Goal: Task Accomplishment & Management: Manage account settings

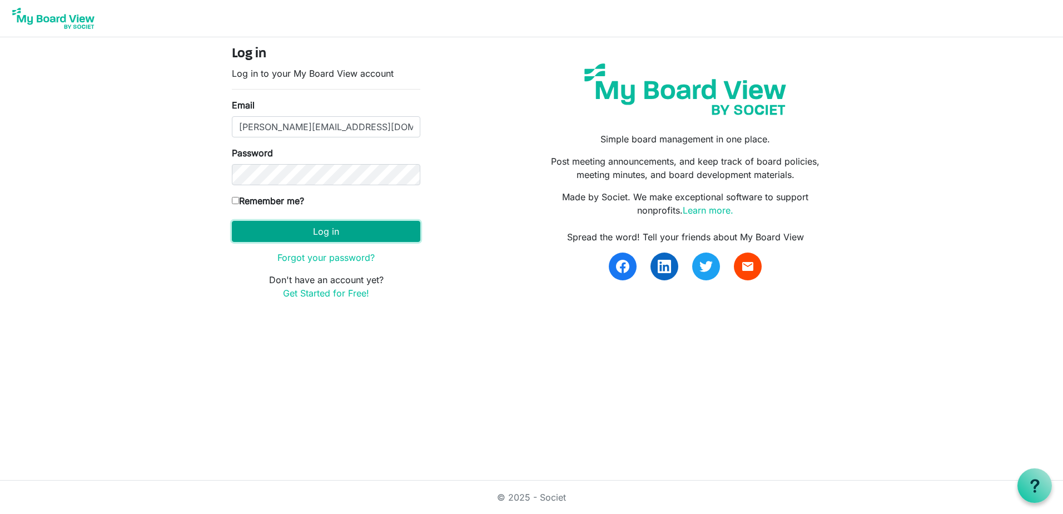
click at [334, 226] on button "Log in" at bounding box center [326, 231] width 188 height 21
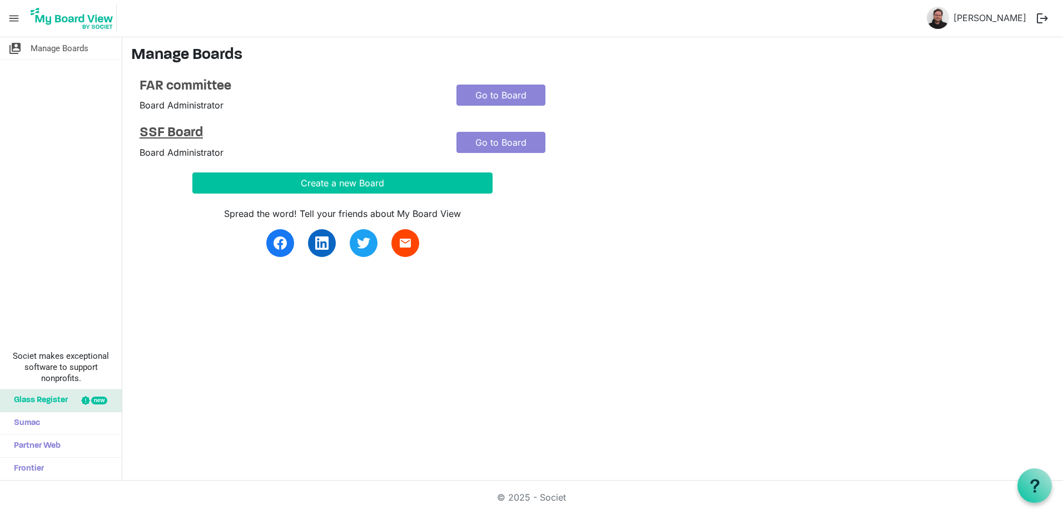
click at [187, 126] on h4 "SSF Board" at bounding box center [290, 133] width 300 height 16
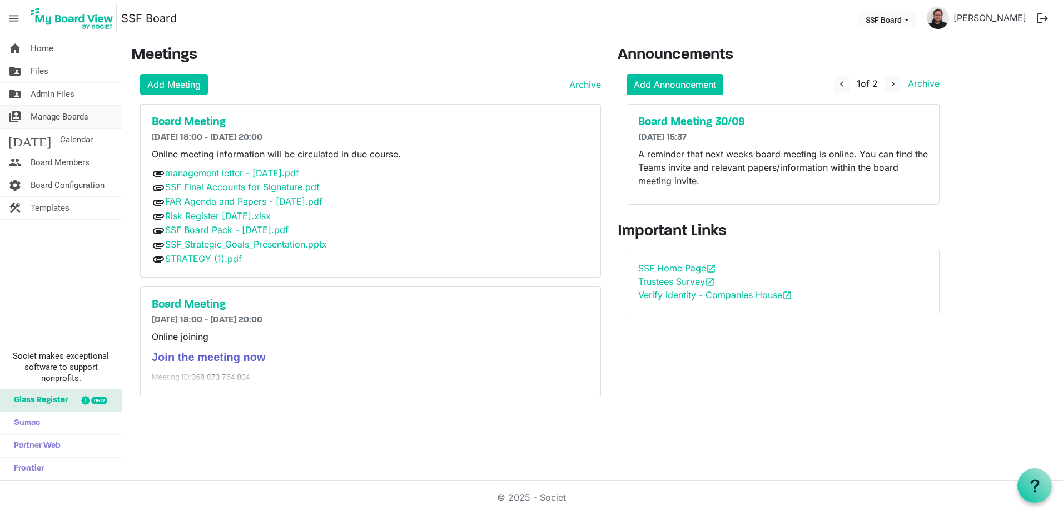
click at [62, 114] on span "Manage Boards" at bounding box center [60, 117] width 58 height 22
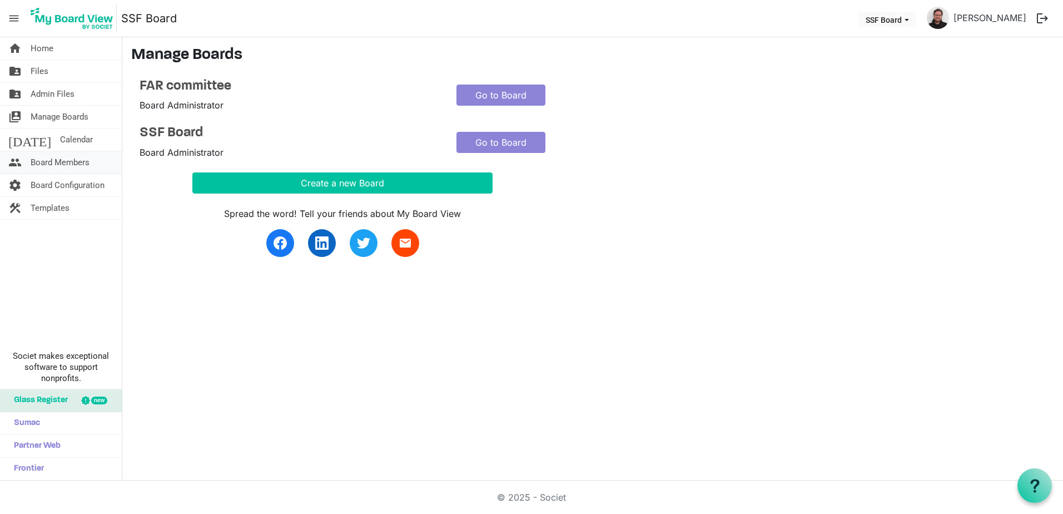
click at [56, 157] on span "Board Members" at bounding box center [60, 162] width 59 height 22
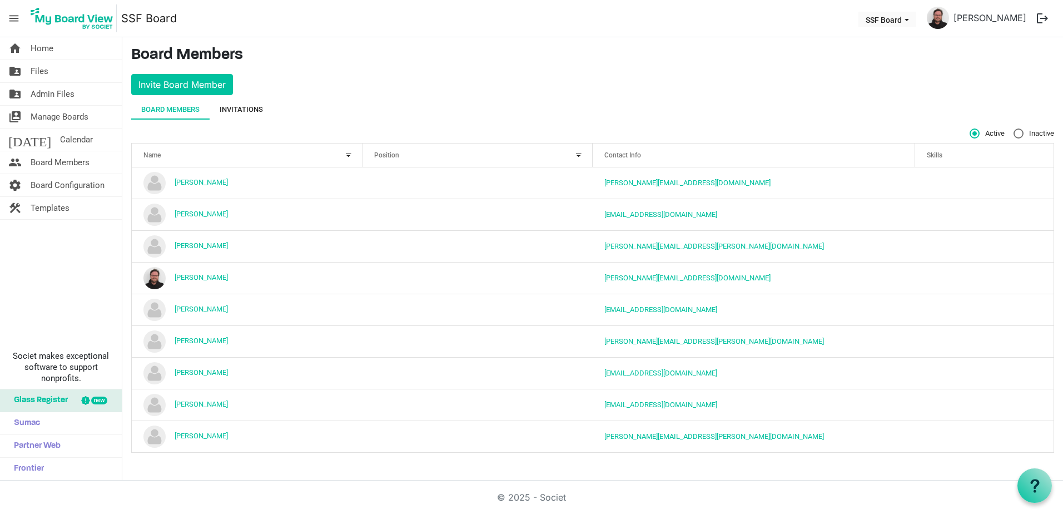
click at [243, 112] on div "Invitations" at bounding box center [241, 109] width 43 height 11
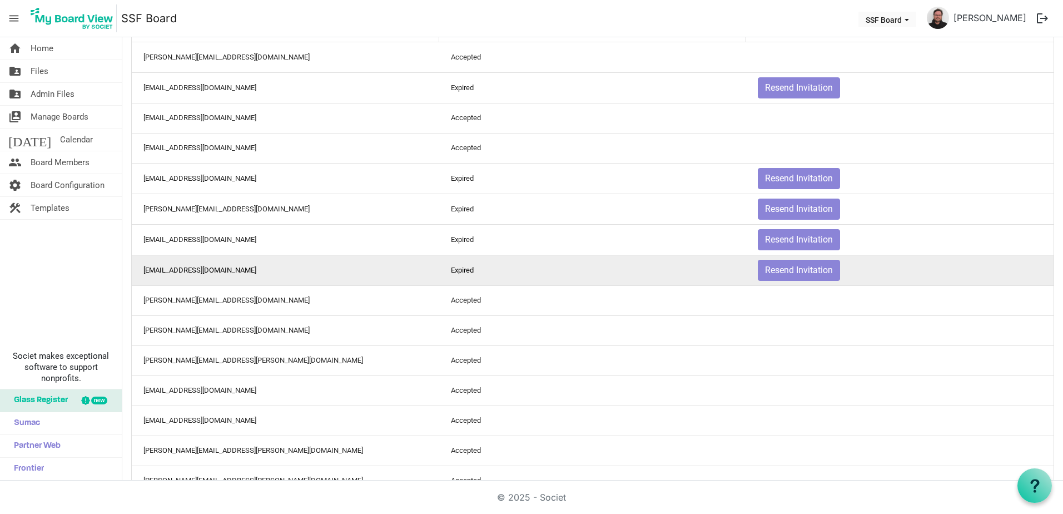
scroll to position [111, 0]
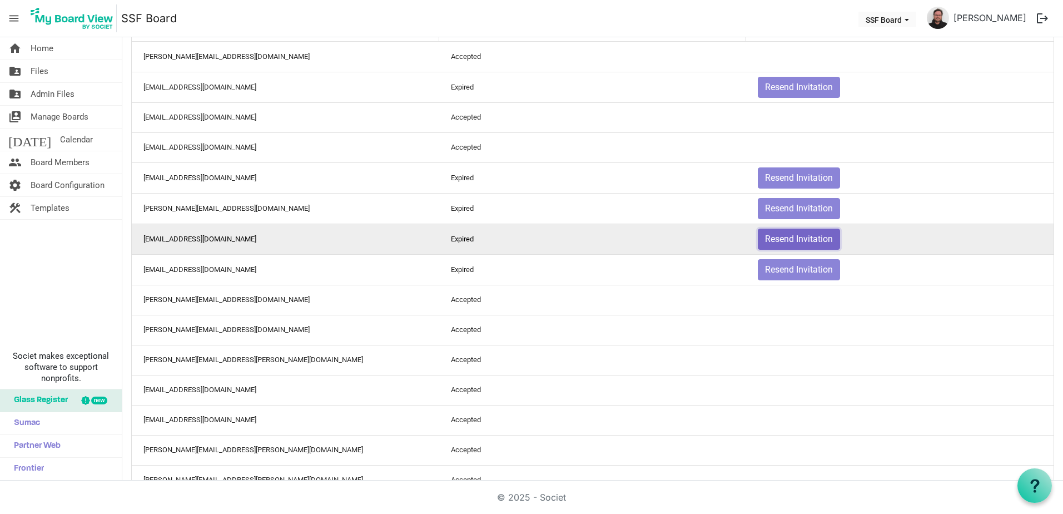
click at [801, 237] on button "Resend Invitation" at bounding box center [799, 239] width 82 height 21
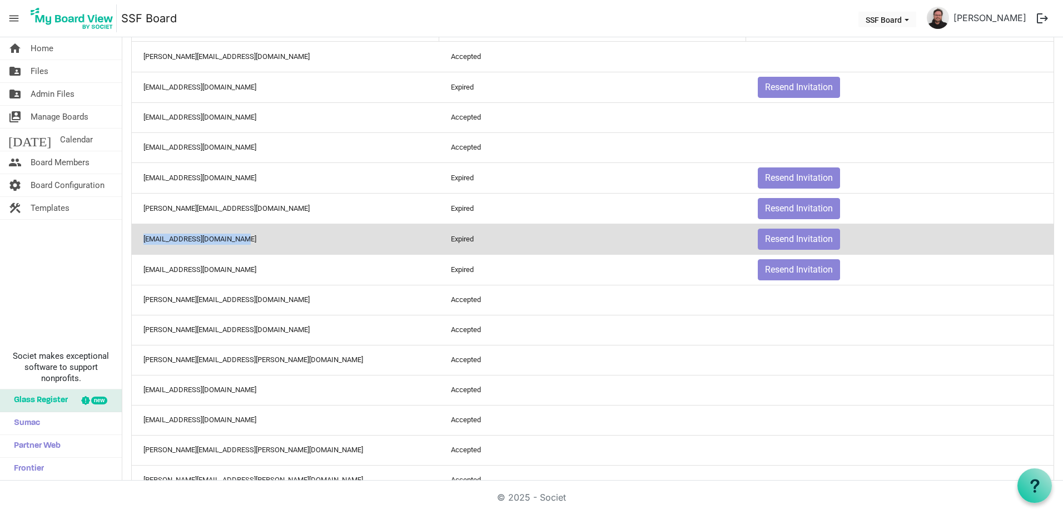
drag, startPoint x: 236, startPoint y: 240, endPoint x: 142, endPoint y: 234, distance: 94.7
click at [142, 234] on td "catriona4calvert@gmail.com" at bounding box center [285, 239] width 307 height 31
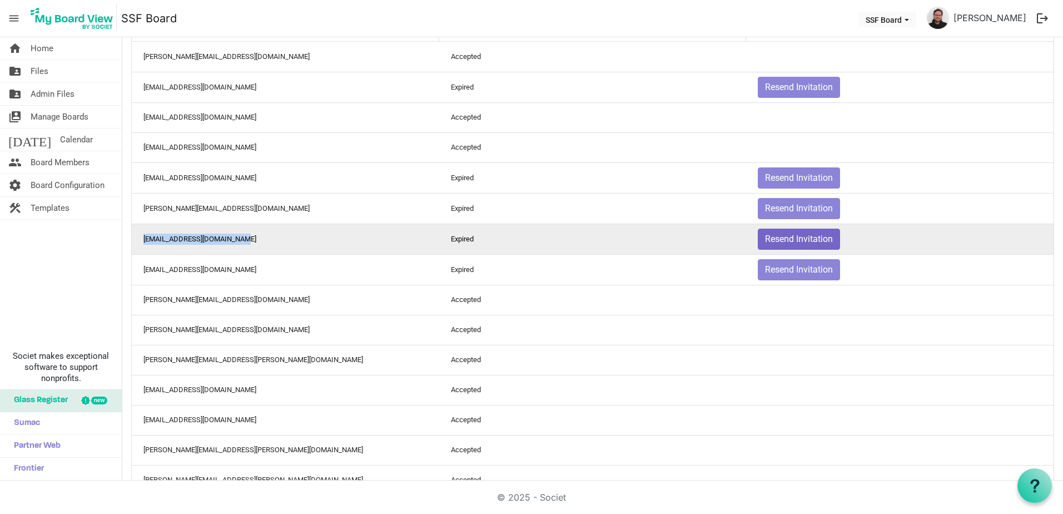
copy td "catriona4calvert@gmail.com"
click at [780, 239] on button "Resend Invitation" at bounding box center [799, 239] width 82 height 21
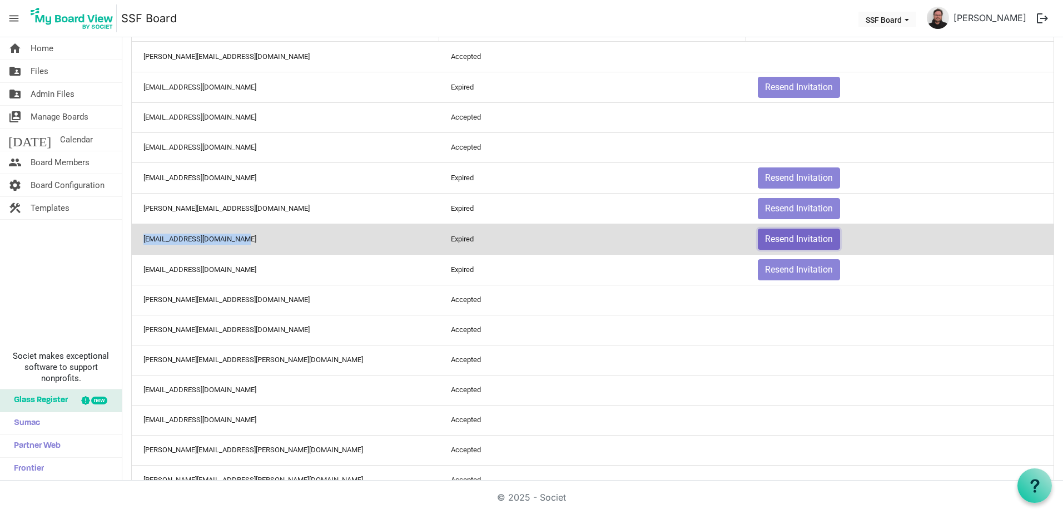
click at [780, 240] on button "Resend Invitation" at bounding box center [799, 239] width 82 height 21
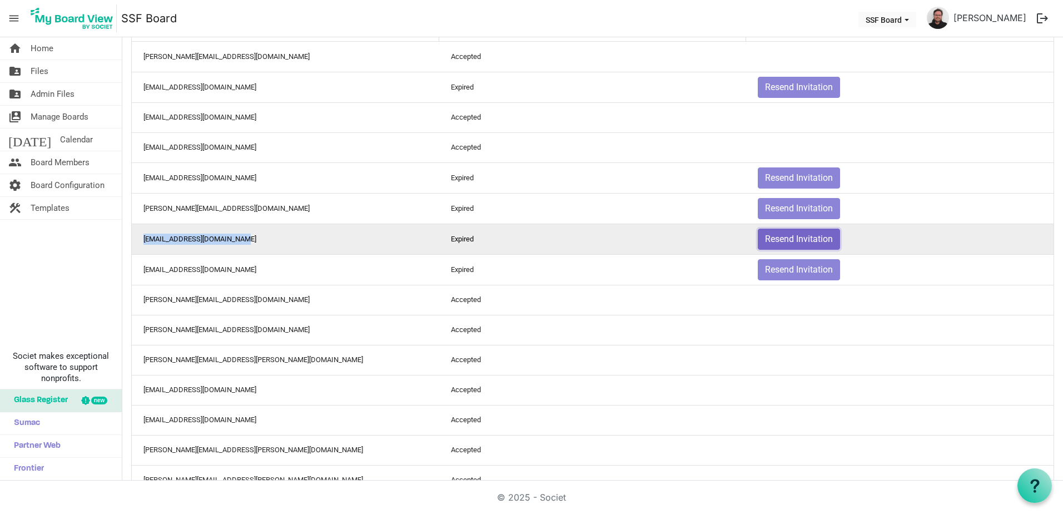
click at [780, 240] on button "Resend Invitation" at bounding box center [799, 239] width 82 height 21
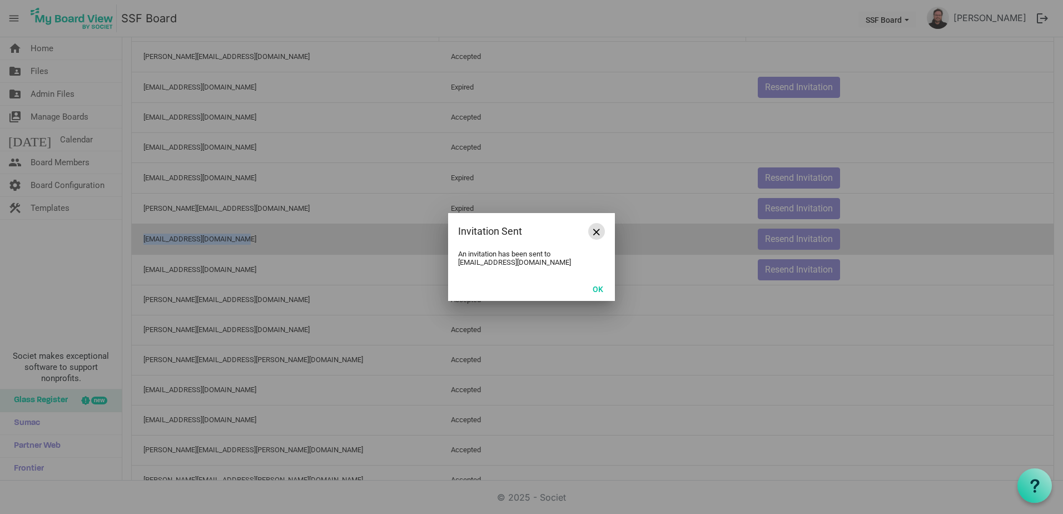
click at [593, 229] on span "Close" at bounding box center [596, 232] width 7 height 7
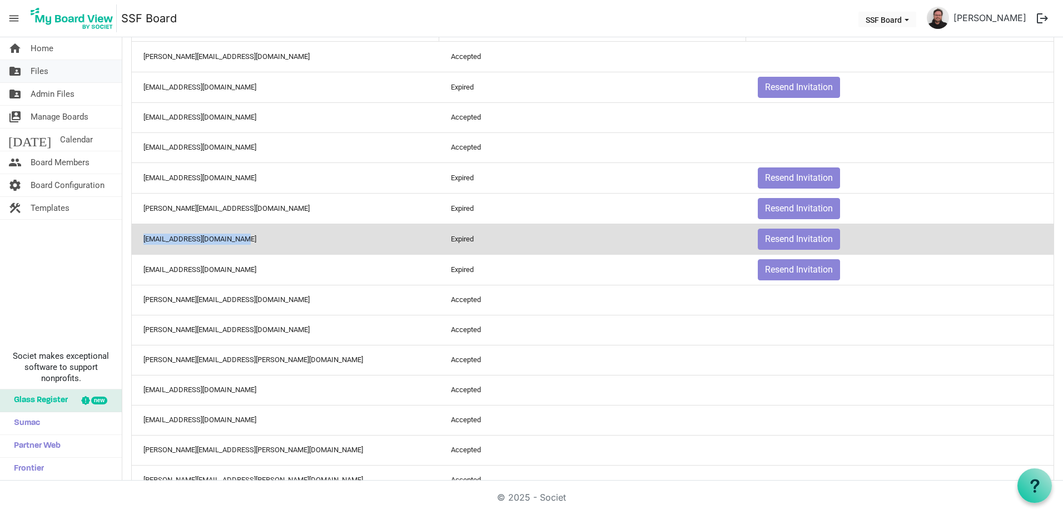
click at [47, 73] on span "Files" at bounding box center [40, 71] width 18 height 22
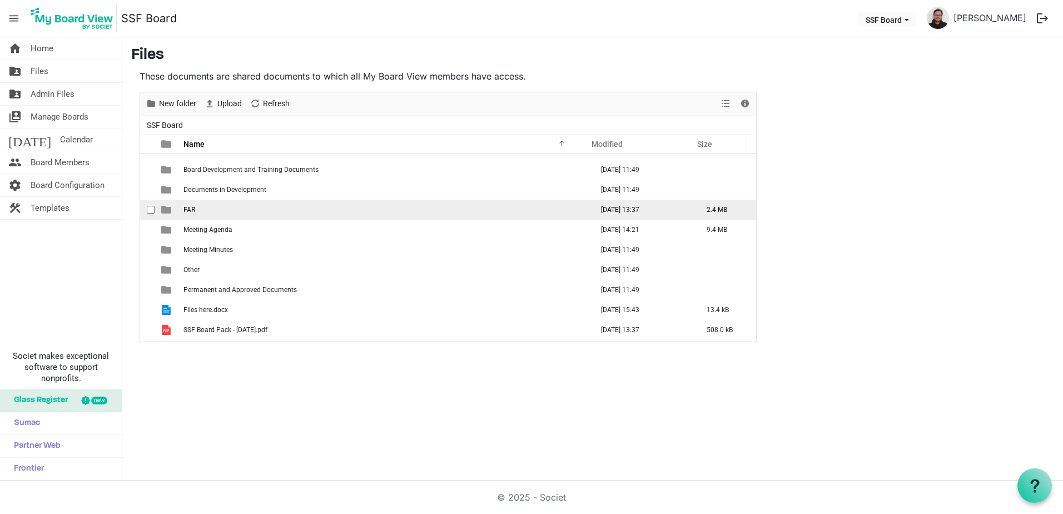
scroll to position [52, 0]
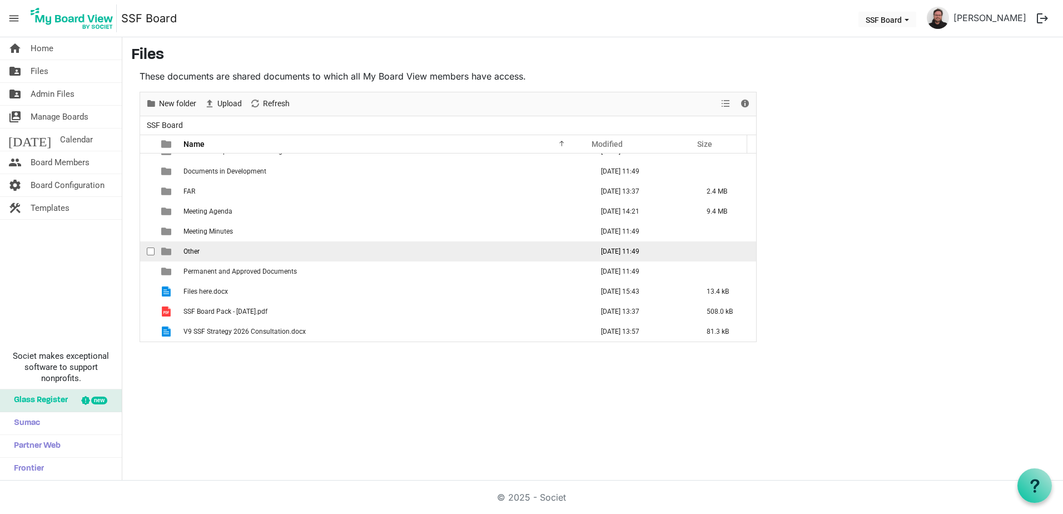
click at [193, 254] on span "Other" at bounding box center [191, 251] width 16 height 8
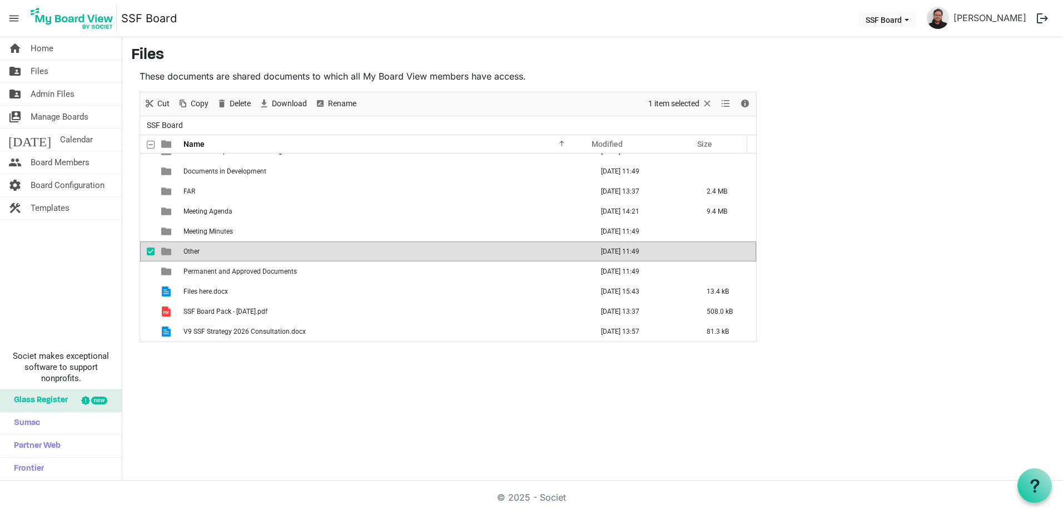
click at [191, 255] on span "Other" at bounding box center [191, 251] width 16 height 8
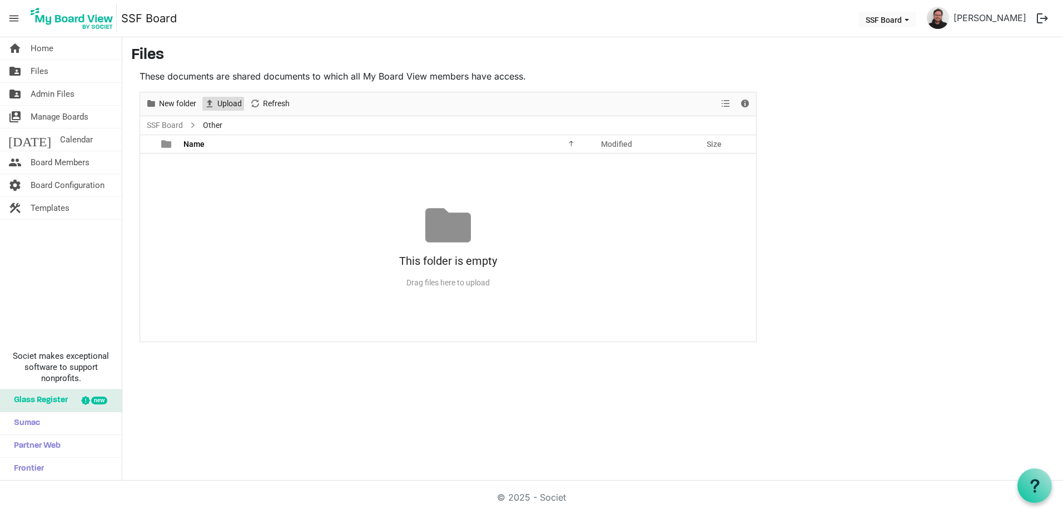
click at [231, 103] on span "Upload" at bounding box center [229, 104] width 27 height 14
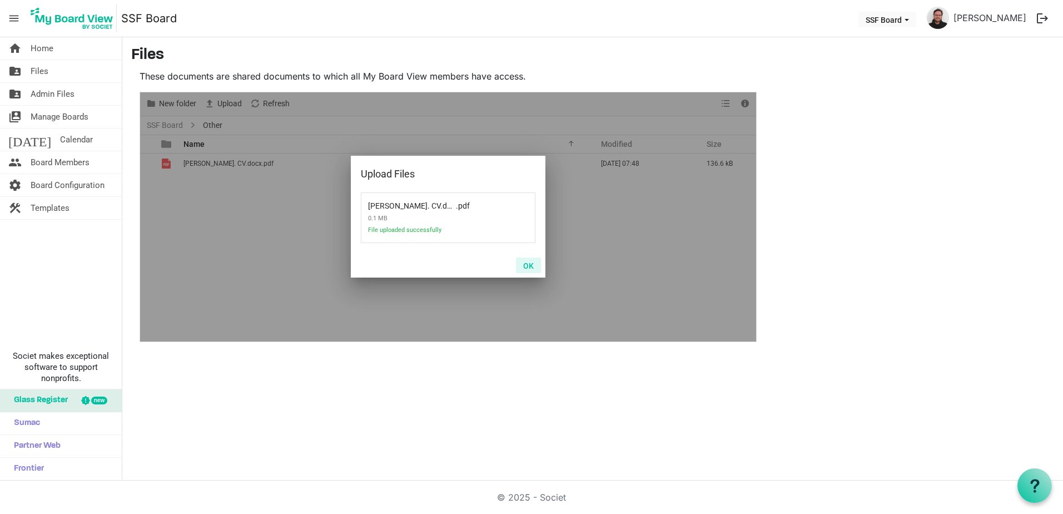
click at [527, 265] on button "OK" at bounding box center [528, 265] width 25 height 16
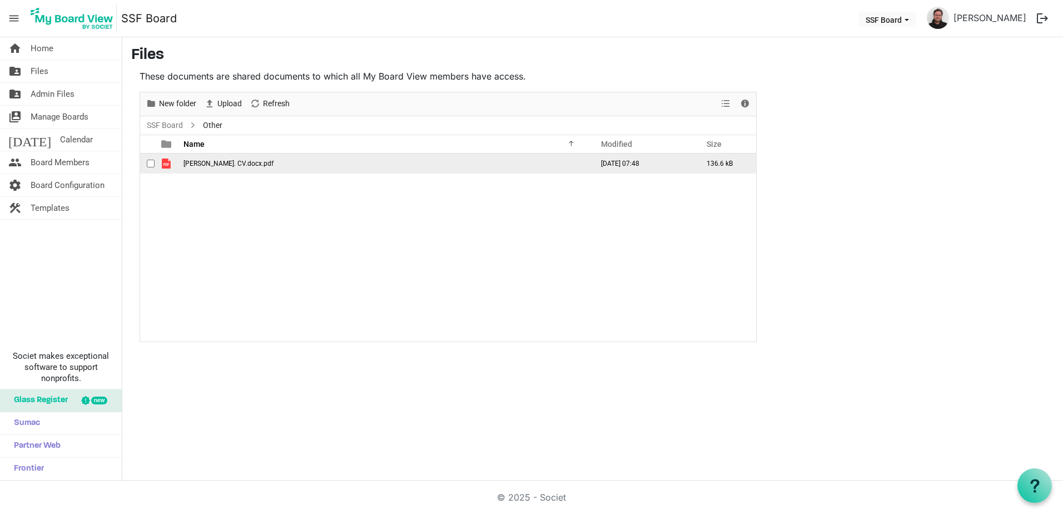
click at [152, 162] on span "checkbox" at bounding box center [151, 164] width 8 height 8
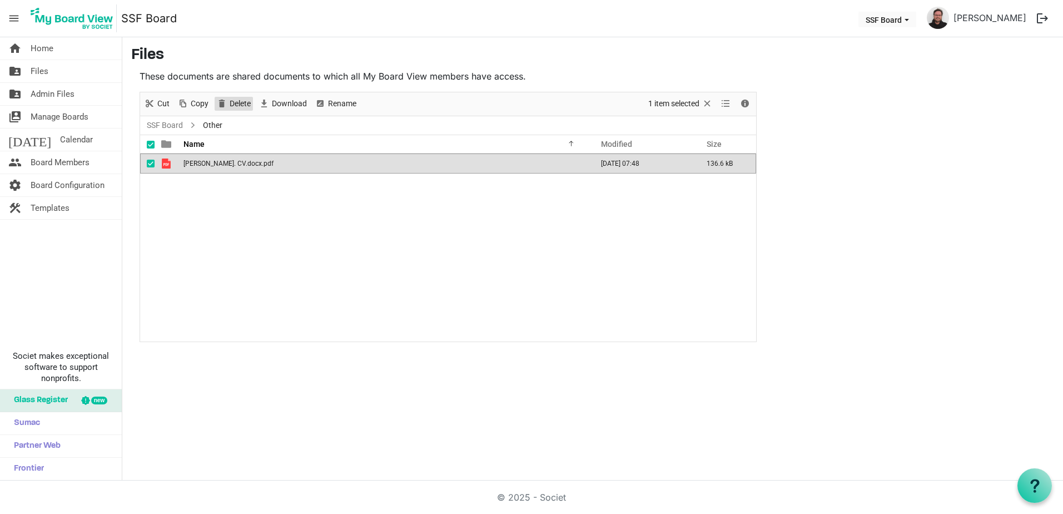
click at [236, 106] on span "Delete" at bounding box center [240, 104] width 23 height 14
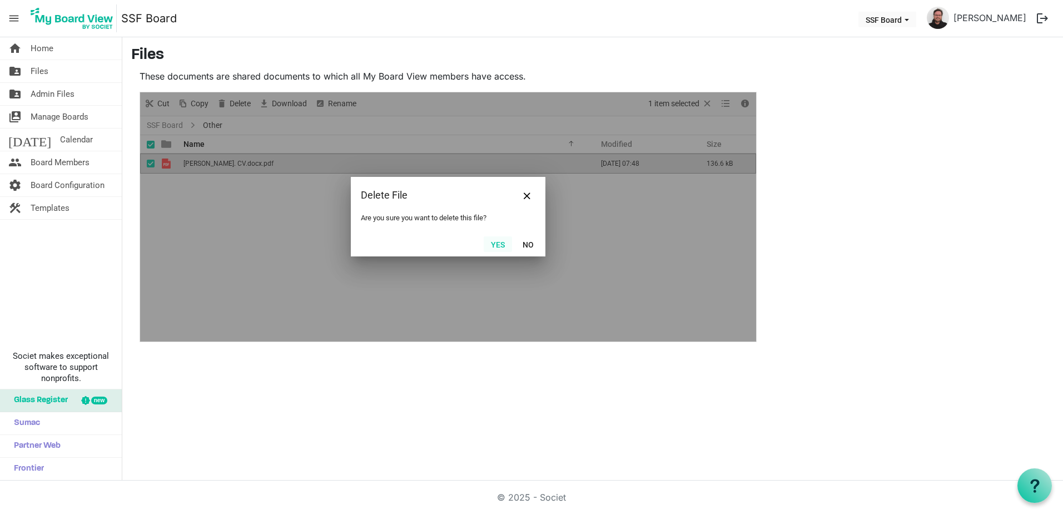
click at [501, 239] on button "Yes" at bounding box center [498, 244] width 28 height 16
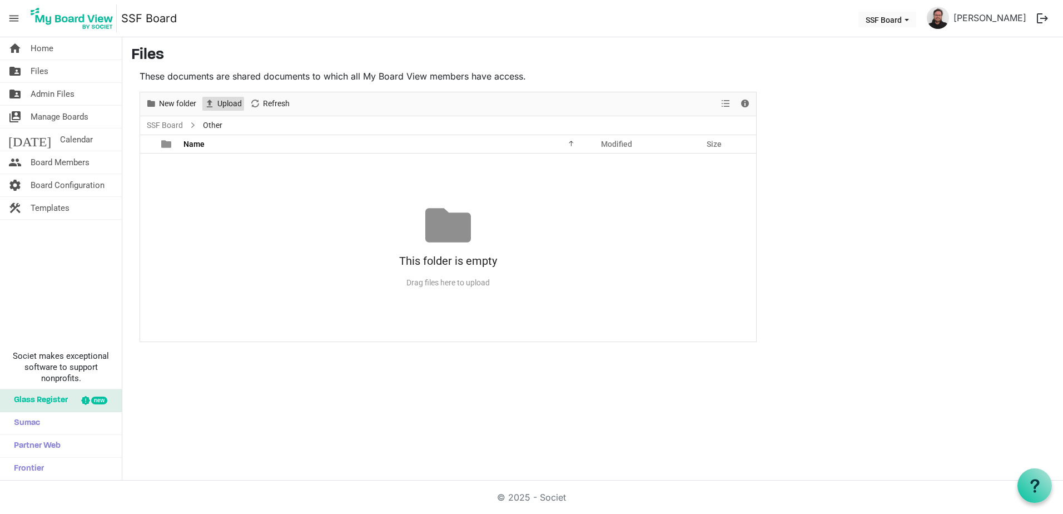
click at [217, 103] on span "Upload" at bounding box center [229, 104] width 27 height 14
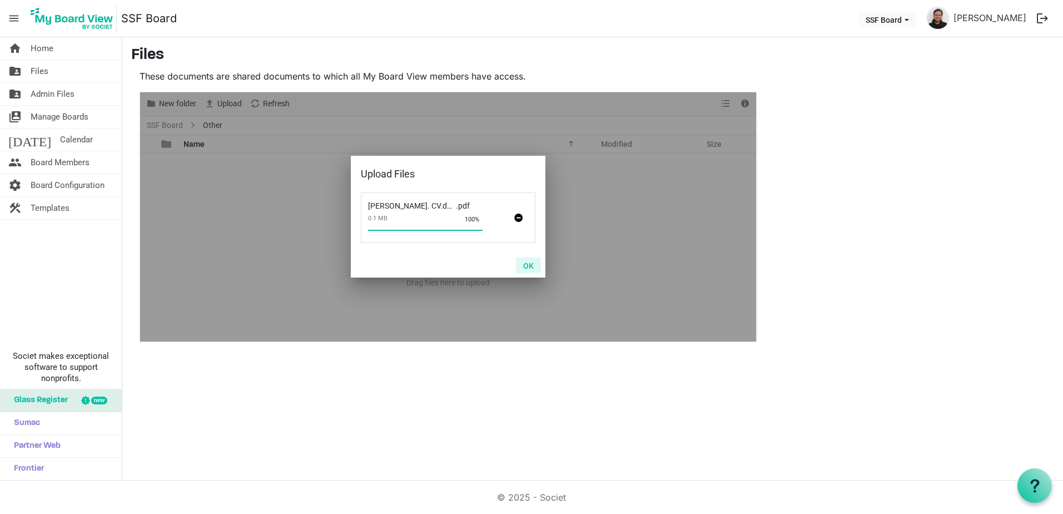
click at [525, 266] on button "OK" at bounding box center [528, 265] width 25 height 16
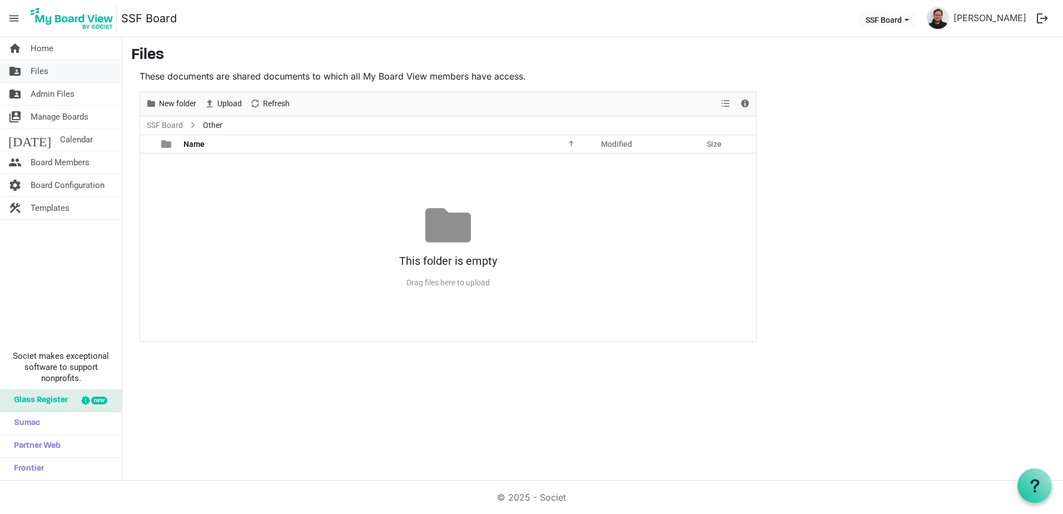
click at [52, 67] on link "folder_shared Files" at bounding box center [61, 71] width 122 height 22
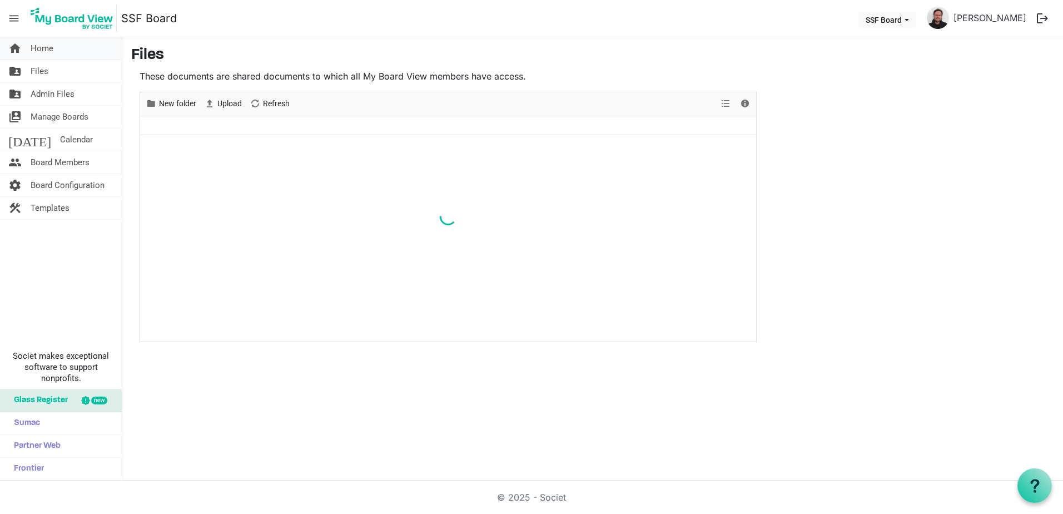
click at [51, 48] on span "Home" at bounding box center [42, 48] width 23 height 22
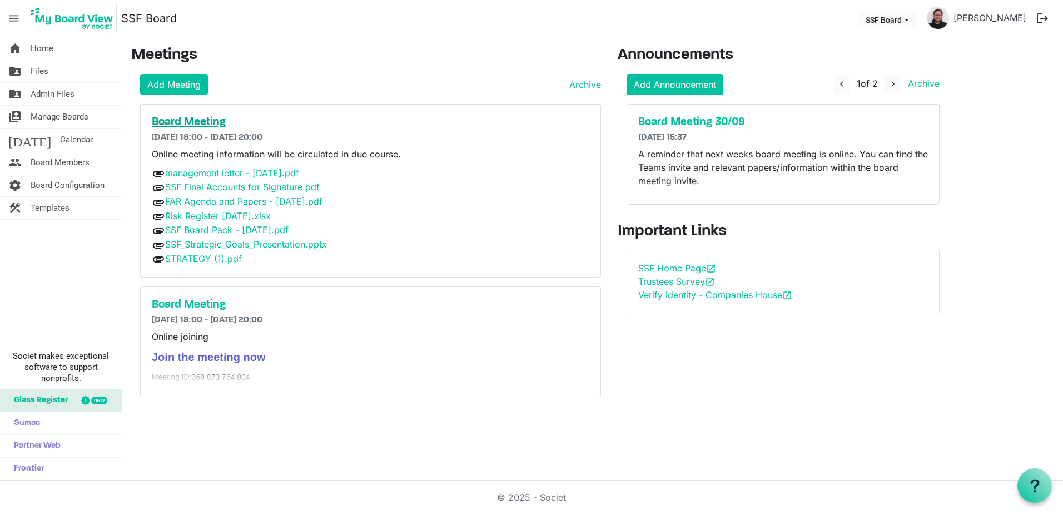
click at [207, 122] on h5 "Board Meeting" at bounding box center [371, 122] width 438 height 13
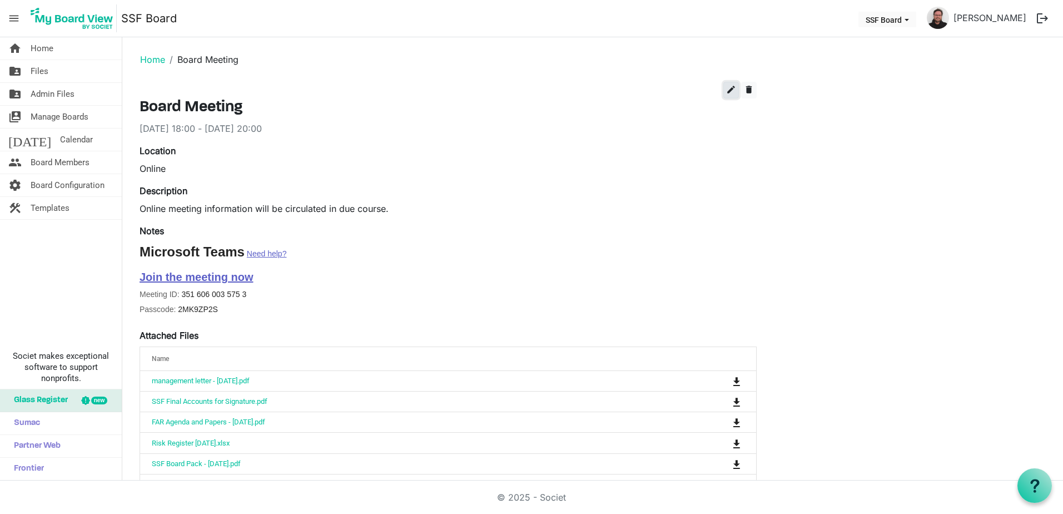
click at [726, 91] on button "edit" at bounding box center [731, 90] width 16 height 17
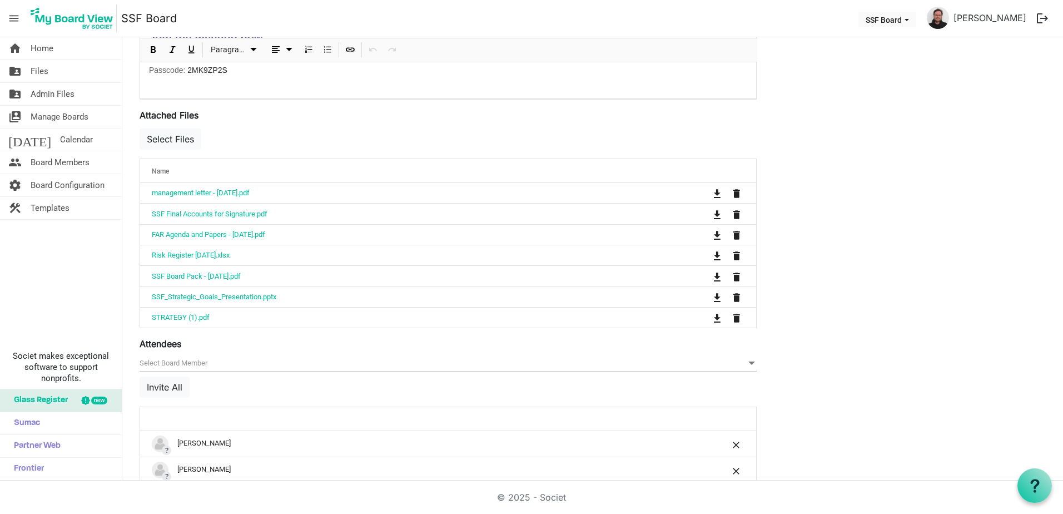
scroll to position [334, 0]
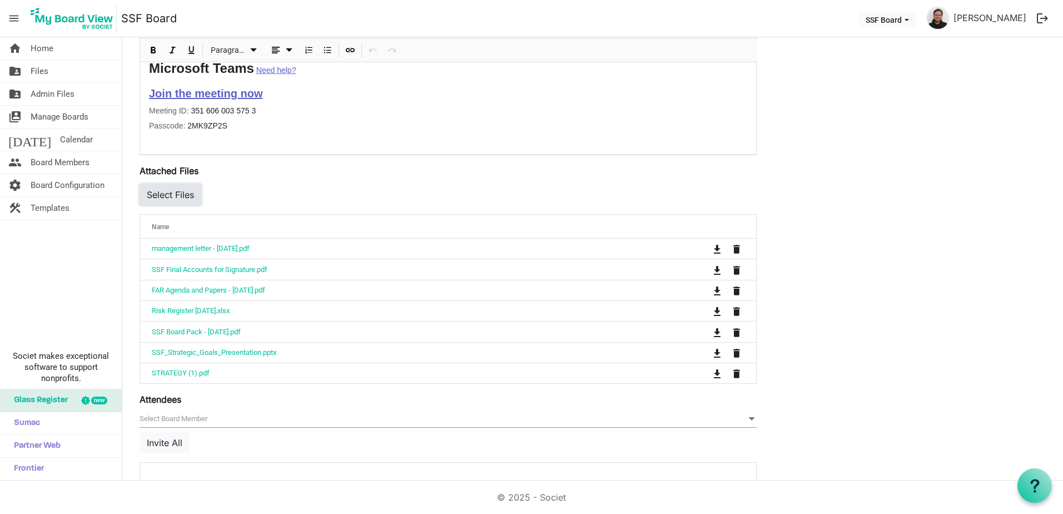
click at [184, 197] on button "Select Files" at bounding box center [171, 194] width 62 height 21
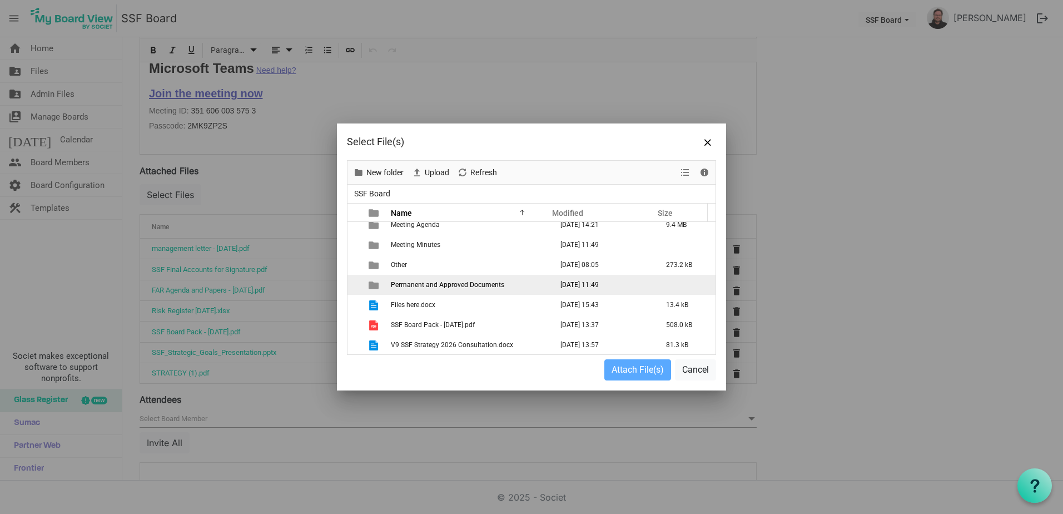
scroll to position [108, 0]
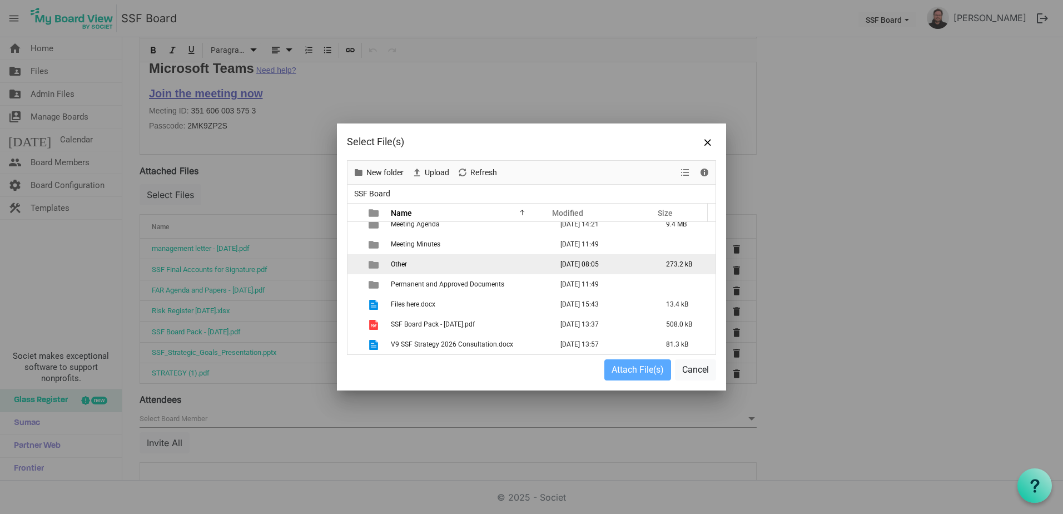
click at [400, 269] on td "Other" at bounding box center [468, 264] width 161 height 20
click at [399, 265] on span "Other" at bounding box center [399, 264] width 16 height 8
click at [399, 265] on div at bounding box center [532, 257] width 368 height 193
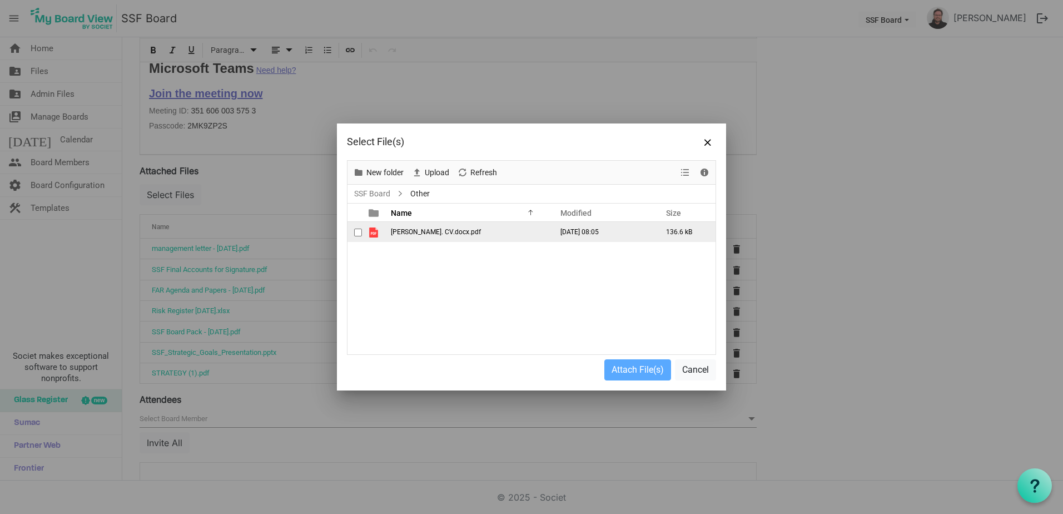
click at [420, 234] on span "[PERSON_NAME]. CV.docx.pdf" at bounding box center [436, 232] width 90 height 8
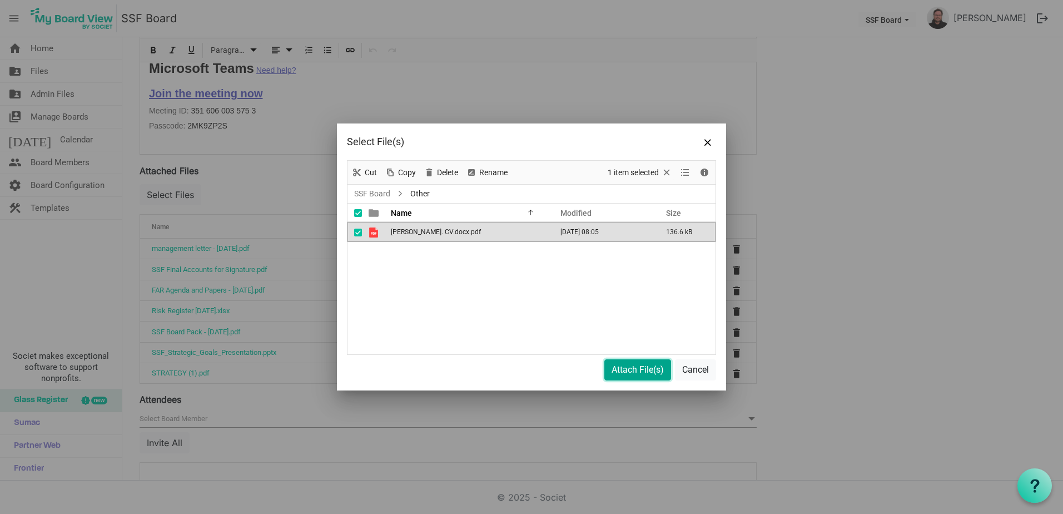
click at [627, 370] on button "Attach File(s)" at bounding box center [637, 369] width 67 height 21
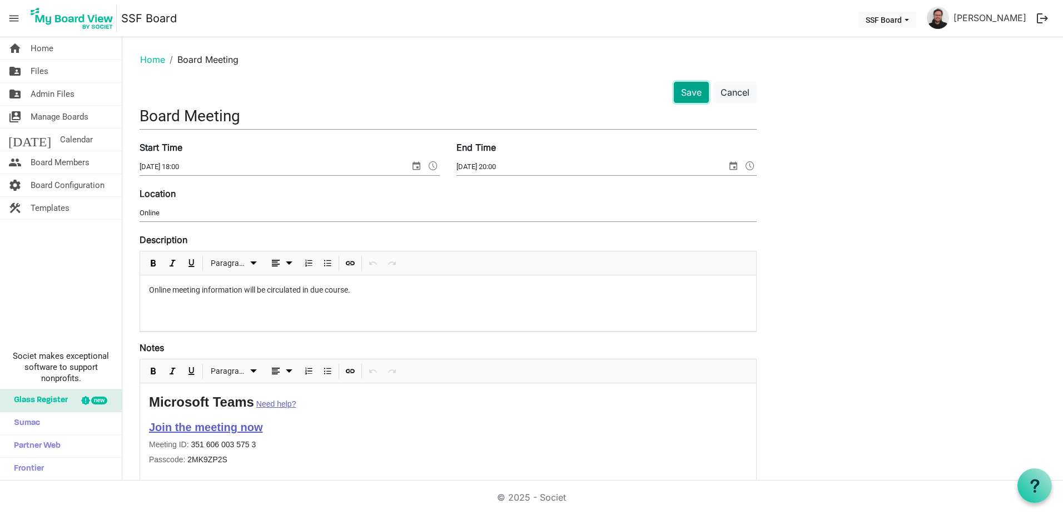
click at [691, 95] on button "Save" at bounding box center [691, 92] width 35 height 21
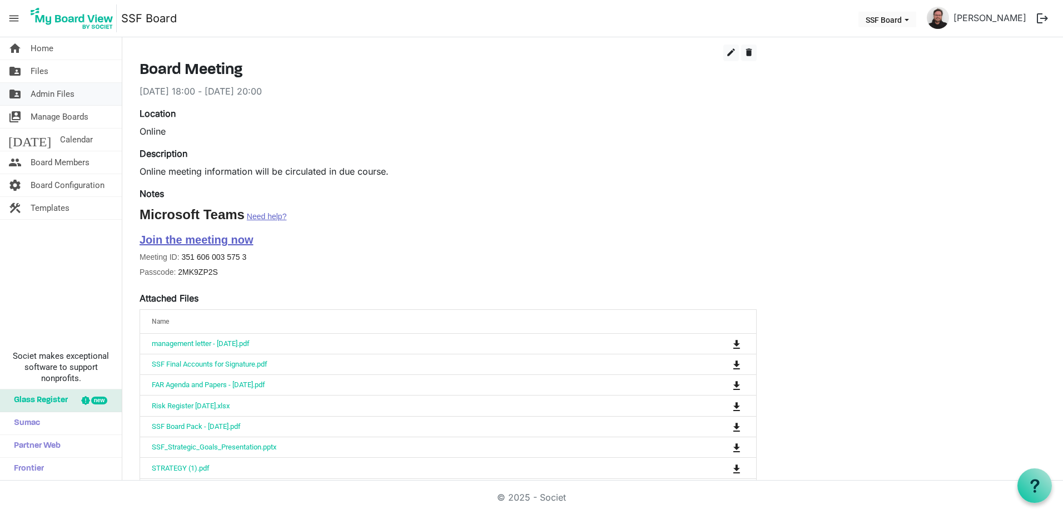
scroll to position [56, 0]
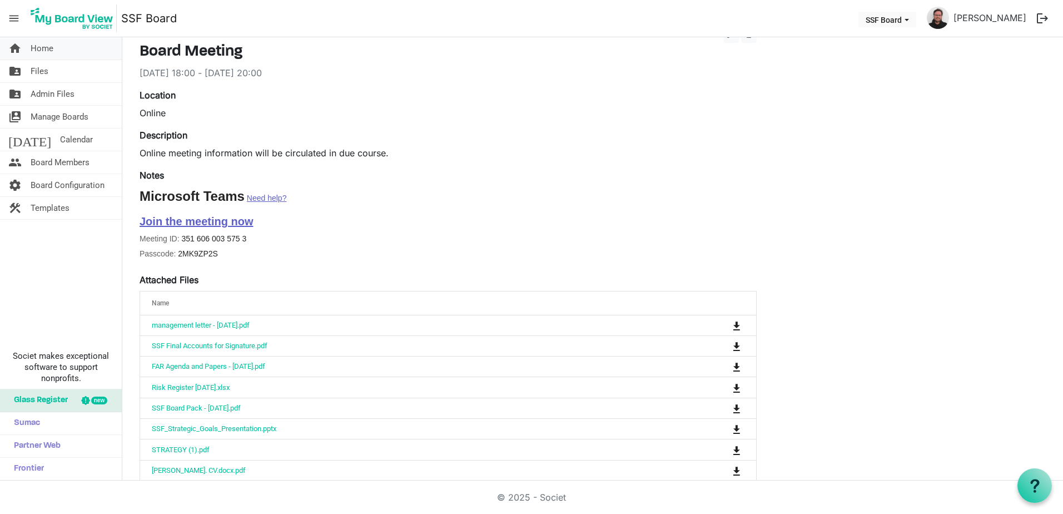
click at [63, 52] on link "home Home" at bounding box center [61, 48] width 122 height 22
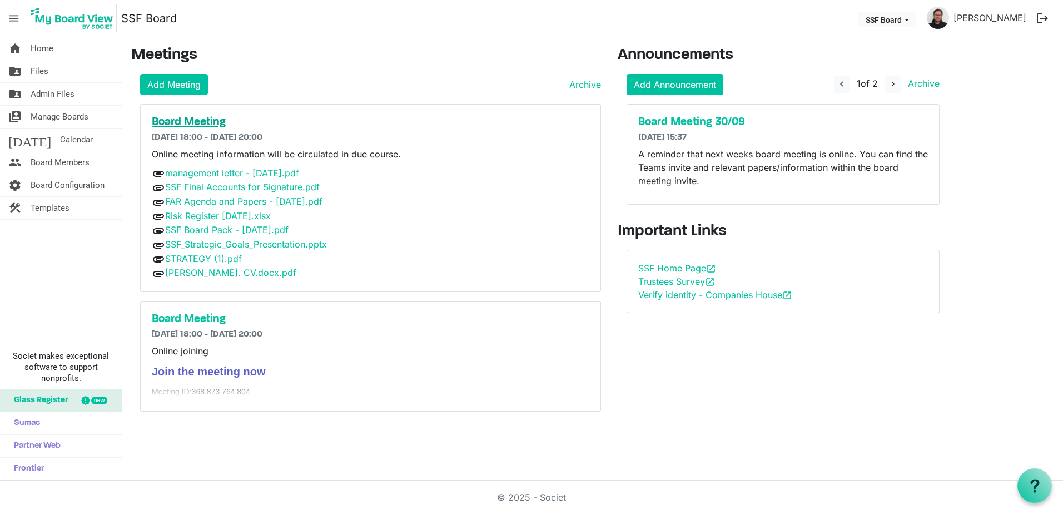
click at [206, 121] on h5 "Board Meeting" at bounding box center [371, 122] width 438 height 13
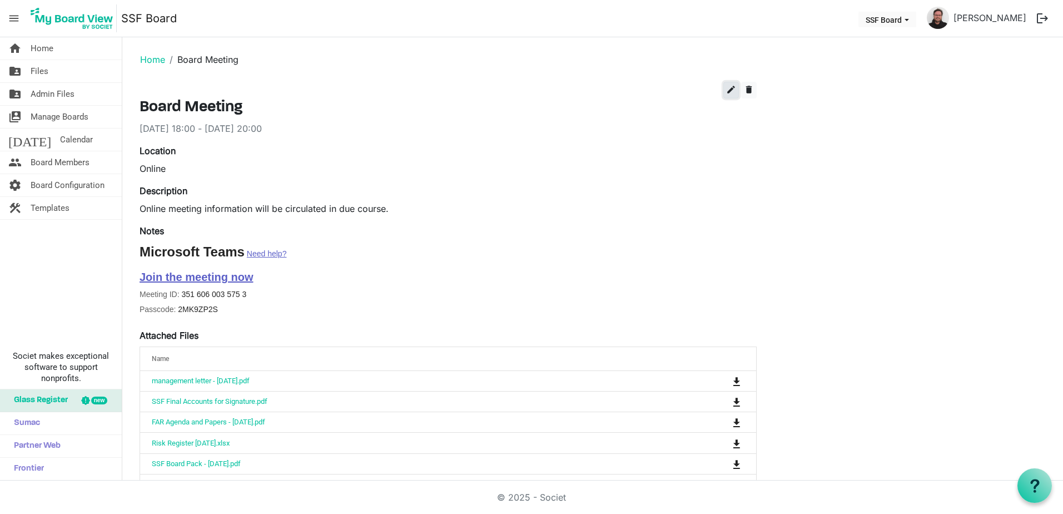
click at [728, 87] on span "edit" at bounding box center [731, 90] width 10 height 10
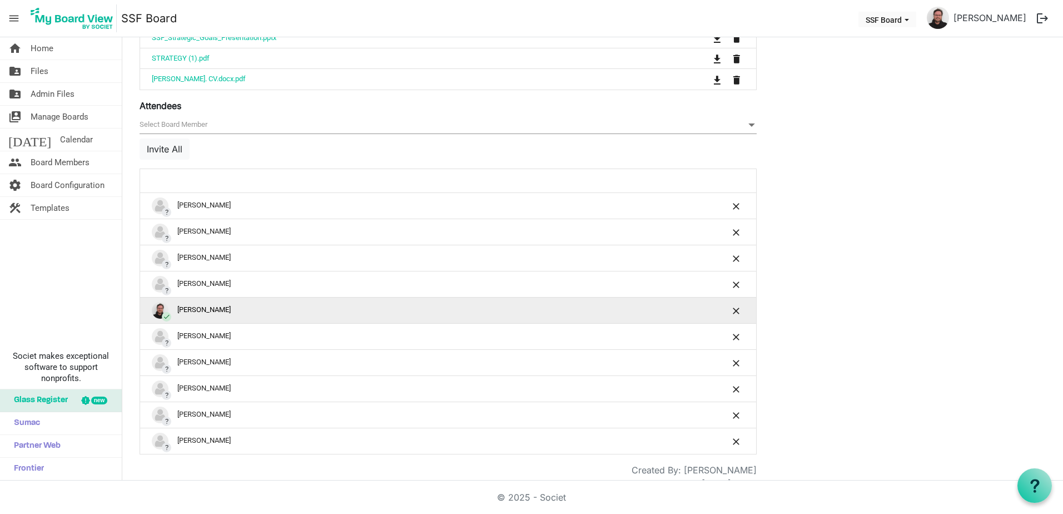
scroll to position [665, 0]
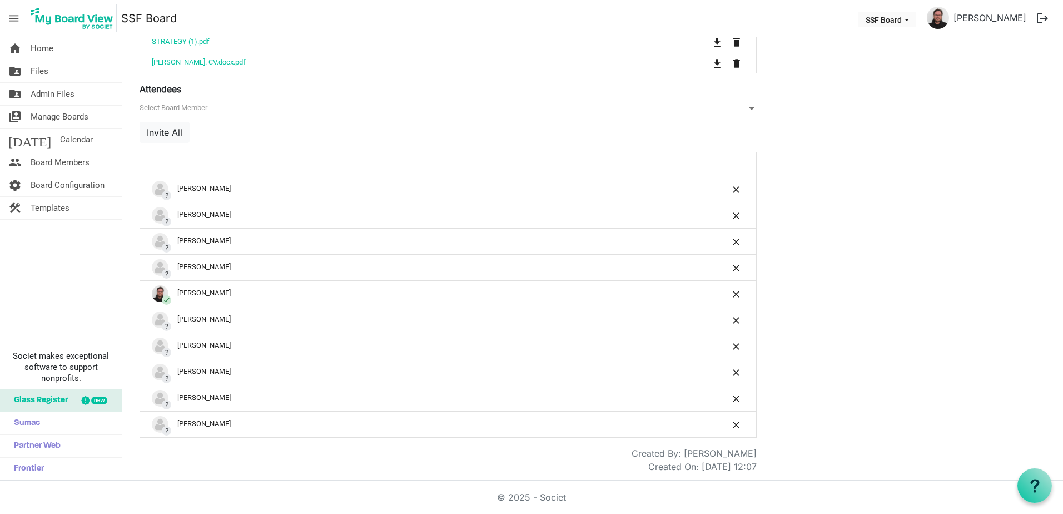
click at [235, 106] on span "null" at bounding box center [448, 108] width 617 height 17
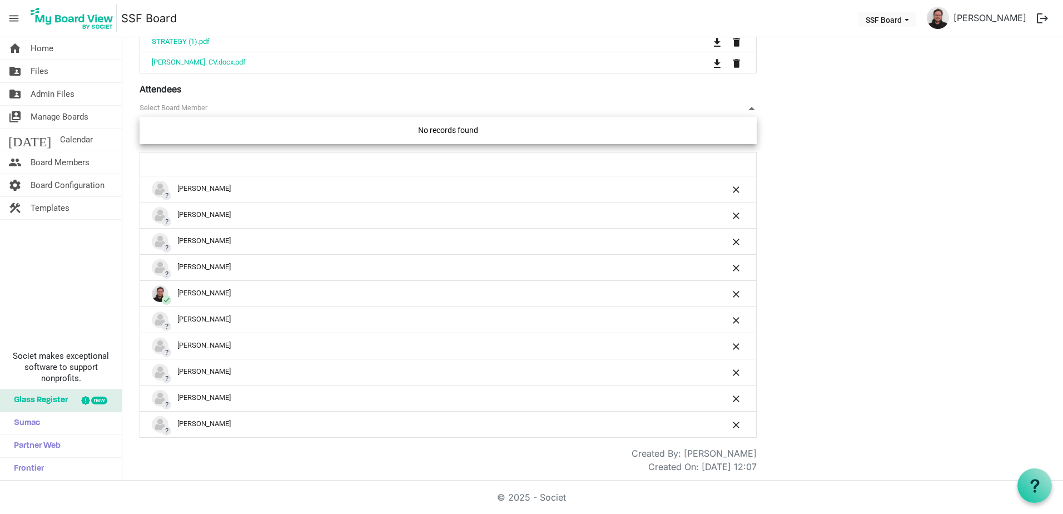
click at [235, 105] on span "null" at bounding box center [448, 108] width 617 height 17
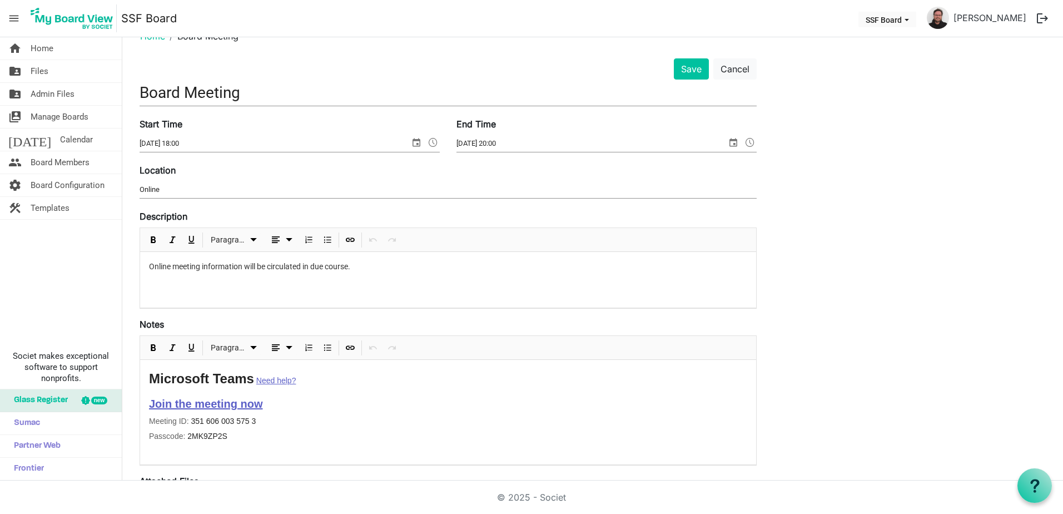
scroll to position [0, 0]
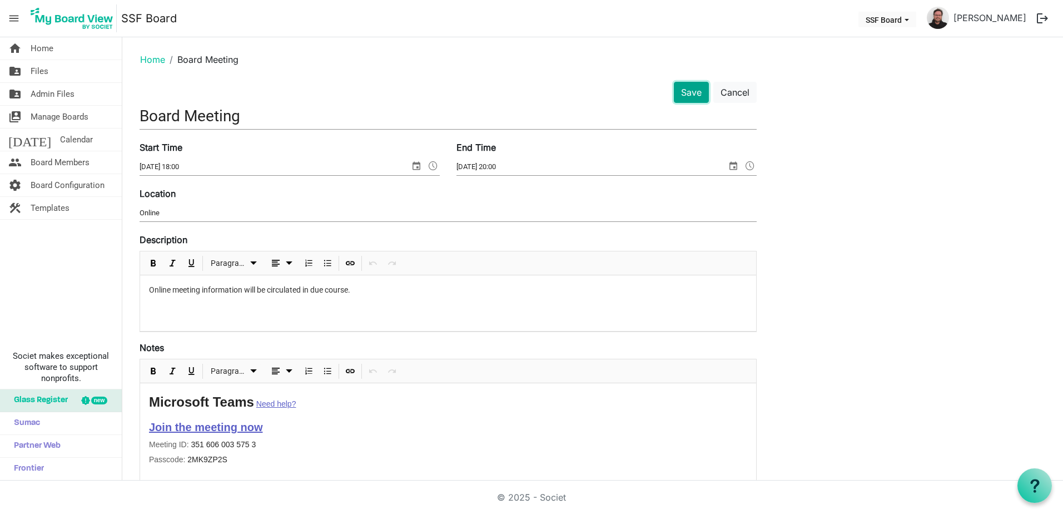
click at [697, 96] on button "Save" at bounding box center [691, 92] width 35 height 21
